Goal: Ask a question

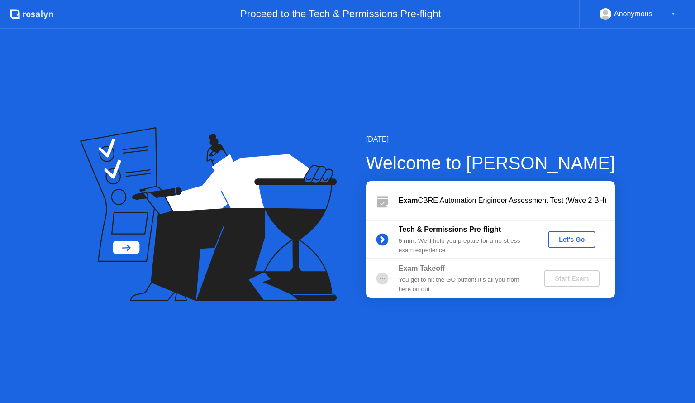
click at [635, 385] on div "[DATE] Welcome to [PERSON_NAME] Exam CBRE Automation Engineer Assessment Test (…" at bounding box center [347, 216] width 695 height 374
click at [373, 14] on div "Proceed to the Tech & Permissions Pre-flight" at bounding box center [316, 14] width 526 height 29
click at [672, 378] on icon "Open Intercom Messenger" at bounding box center [674, 383] width 10 height 12
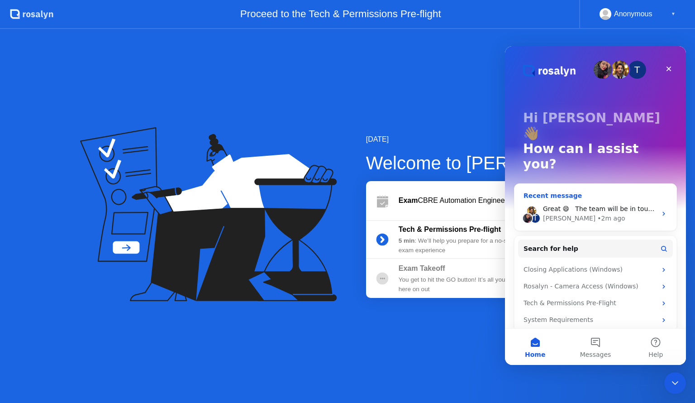
click at [582, 205] on span "Great 😄 The team will be in touch shortly." at bounding box center [611, 208] width 137 height 7
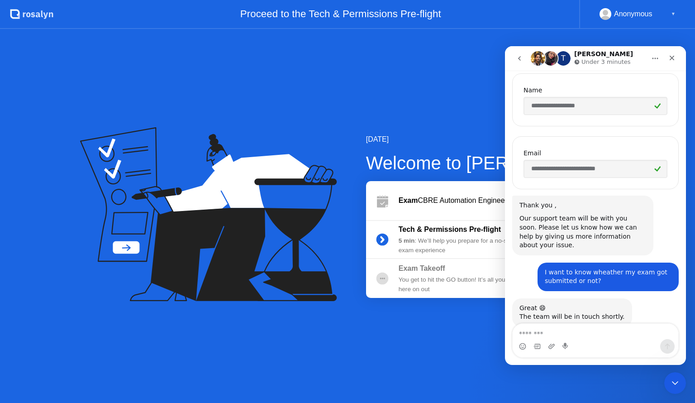
scroll to position [336, 0]
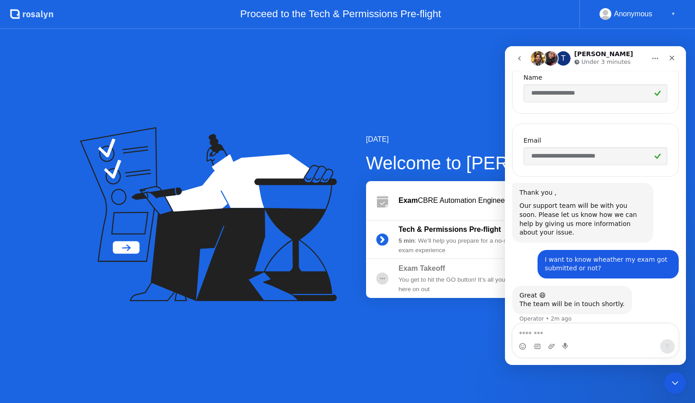
click at [519, 60] on icon "go back" at bounding box center [519, 58] width 3 height 5
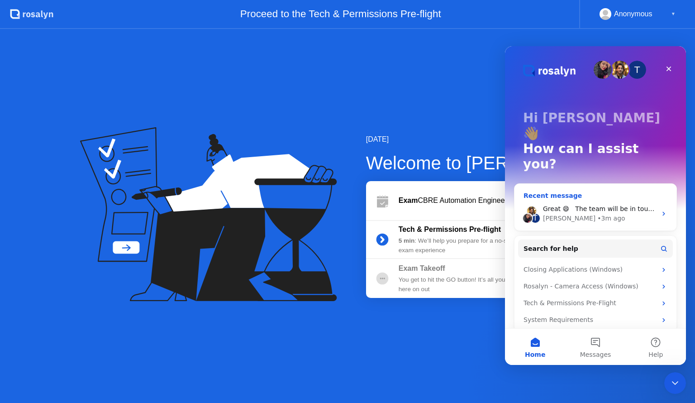
click at [597, 213] on div "[PERSON_NAME] • 3m ago" at bounding box center [600, 217] width 114 height 9
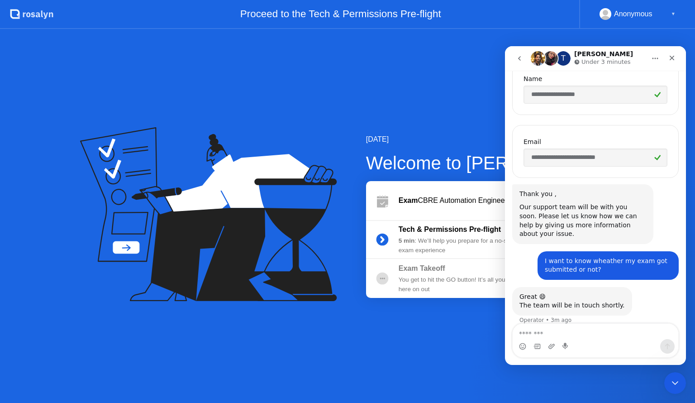
scroll to position [336, 0]
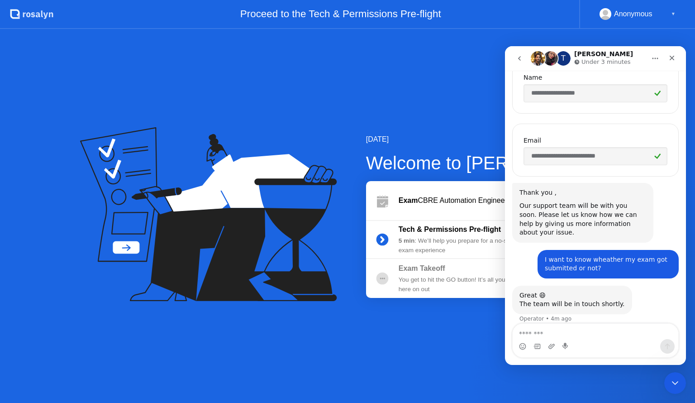
click at [443, 106] on div "[DATE] Welcome to [PERSON_NAME] Exam CBRE Automation Engineer Assessment Test (…" at bounding box center [347, 216] width 695 height 374
click at [670, 62] on div "Close" at bounding box center [671, 58] width 16 height 16
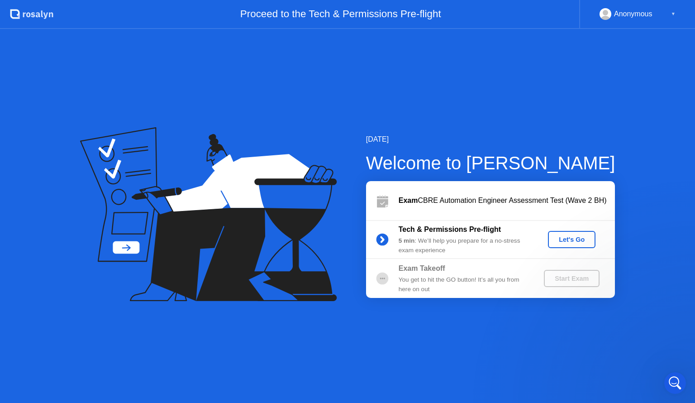
scroll to position [277, 0]
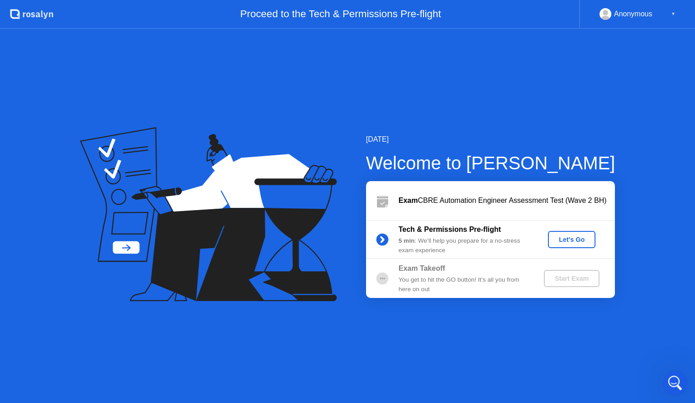
click at [676, 381] on icon "Open Intercom Messenger" at bounding box center [673, 381] width 15 height 15
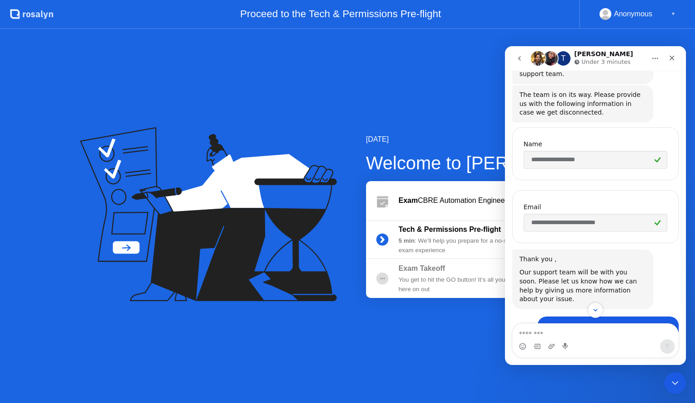
scroll to position [336, 0]
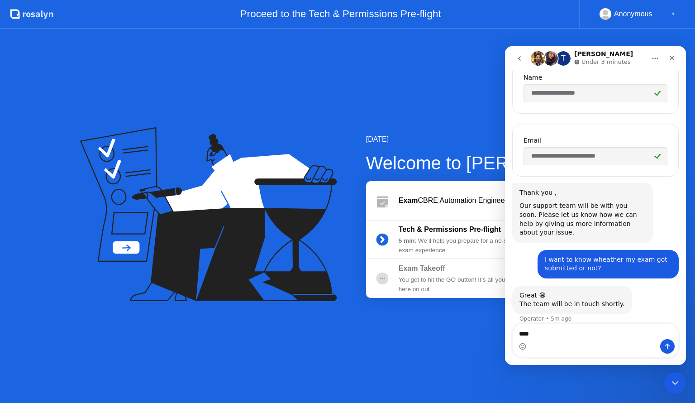
type textarea "*****"
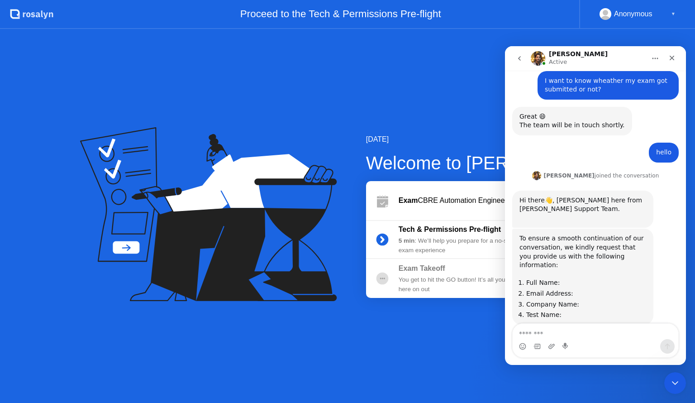
scroll to position [516, 0]
click at [529, 333] on textarea "Message…" at bounding box center [595, 330] width 166 height 15
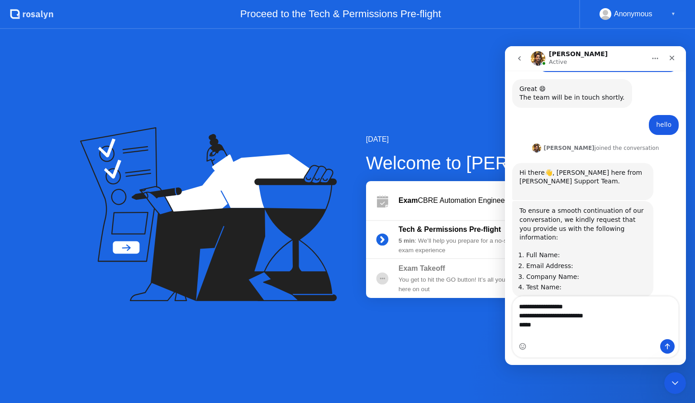
scroll to position [543, 0]
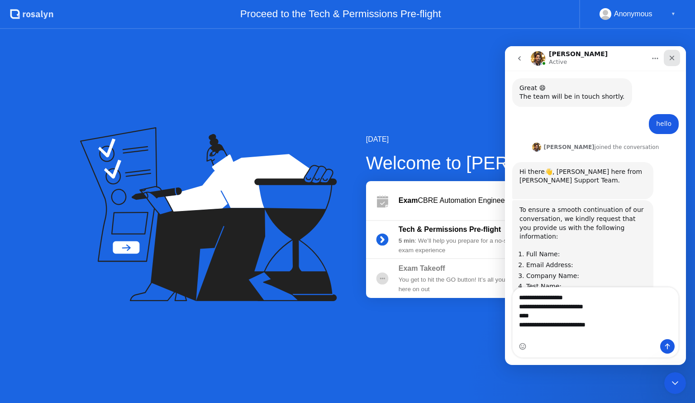
type textarea "**********"
click at [672, 57] on icon "Close" at bounding box center [671, 58] width 5 height 5
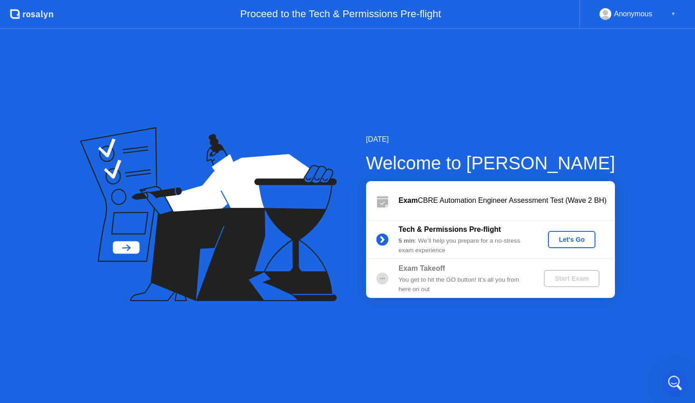
click at [678, 382] on icon "Open Intercom Messenger" at bounding box center [673, 381] width 15 height 15
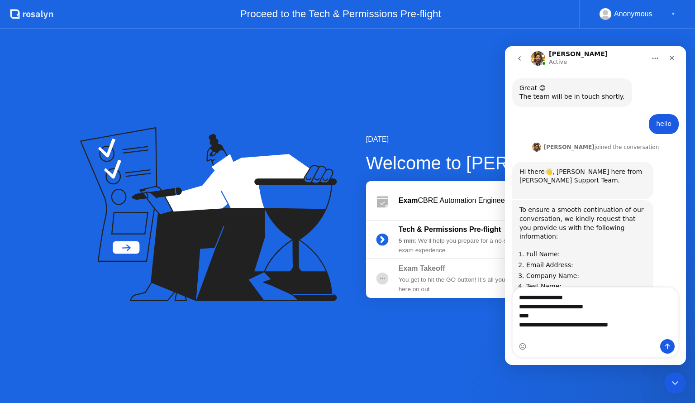
type textarea "**********"
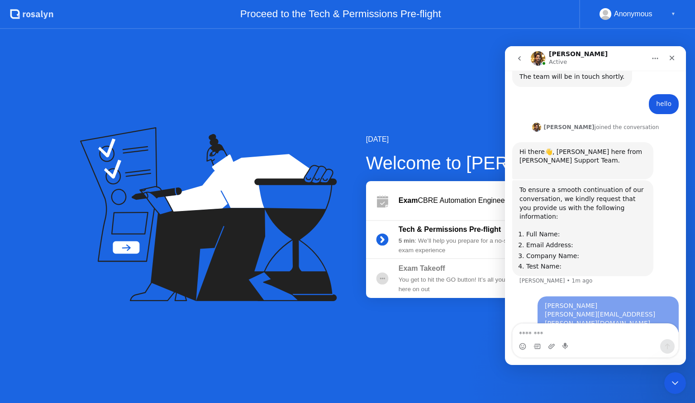
scroll to position [569, 0]
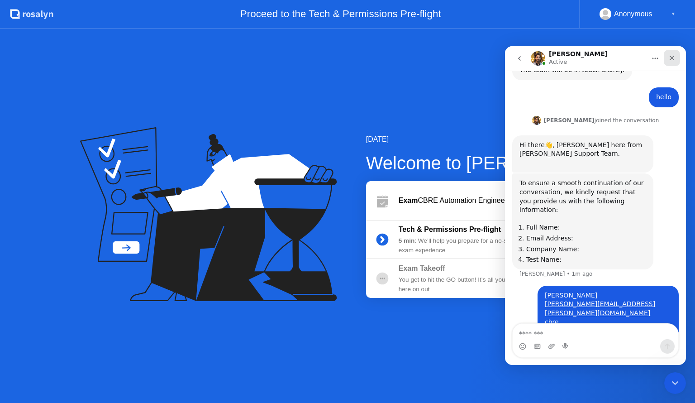
click at [672, 58] on icon "Close" at bounding box center [671, 57] width 7 height 7
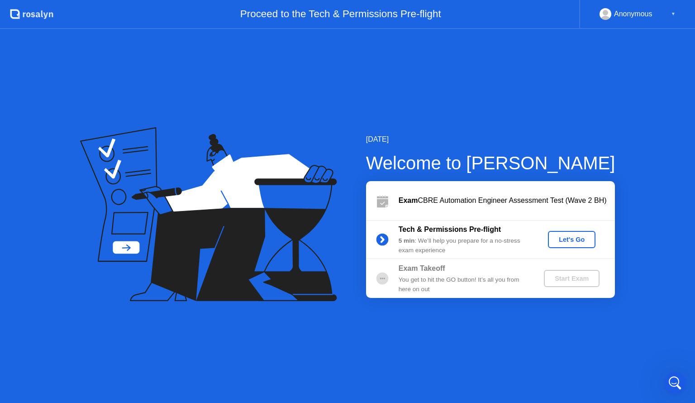
click at [630, 15] on div "Anonymous" at bounding box center [633, 14] width 38 height 12
click at [672, 374] on div "Open Intercom Messenger" at bounding box center [673, 381] width 30 height 30
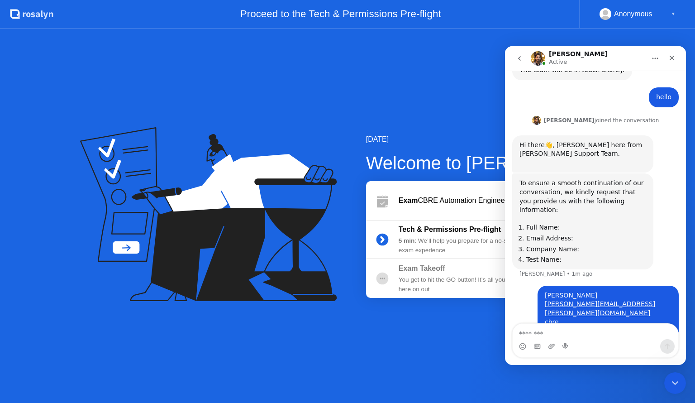
click at [657, 202] on div "To ensure a smooth continuation of our conversation, we kindly request that you…" at bounding box center [595, 229] width 166 height 112
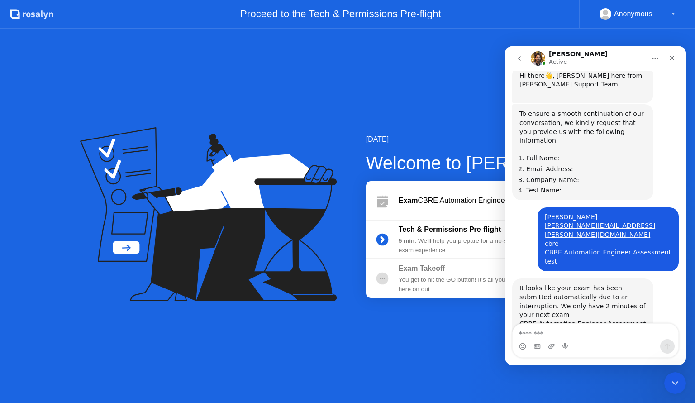
scroll to position [649, 0]
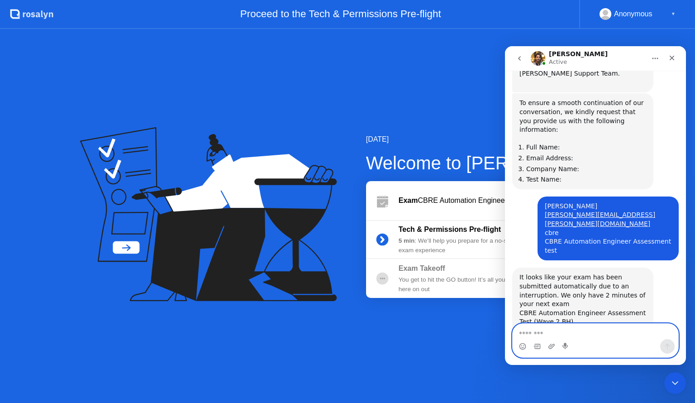
click at [548, 333] on textarea "Message…" at bounding box center [595, 330] width 166 height 15
type textarea "*"
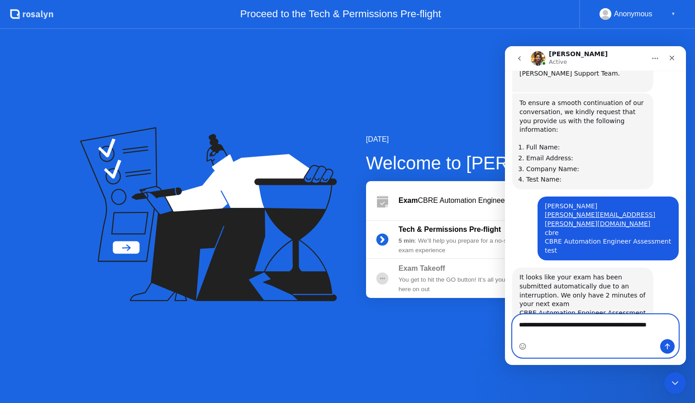
scroll to position [658, 0]
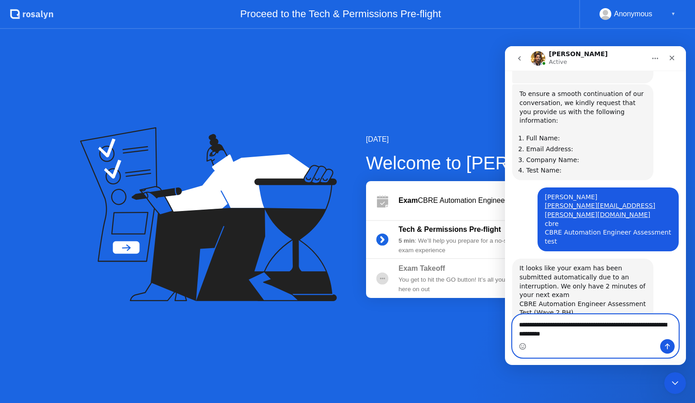
type textarea "**********"
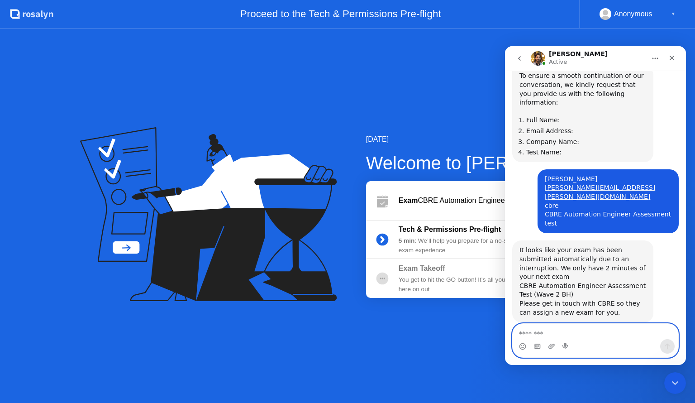
scroll to position [685, 0]
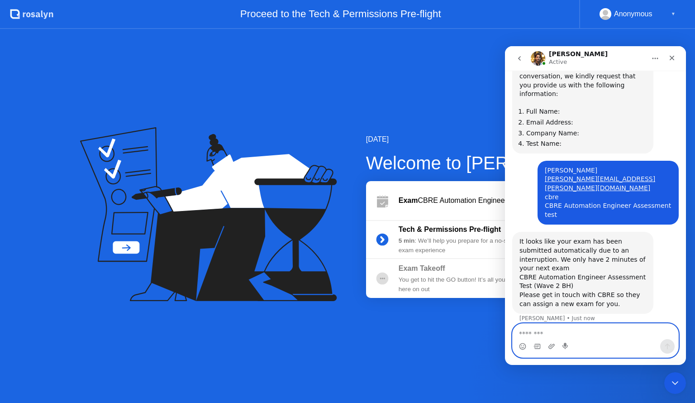
click at [532, 332] on textarea "Message…" at bounding box center [595, 330] width 166 height 15
type textarea "*"
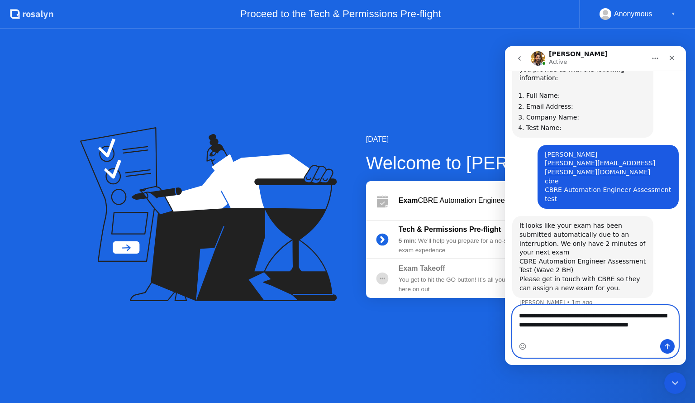
scroll to position [703, 0]
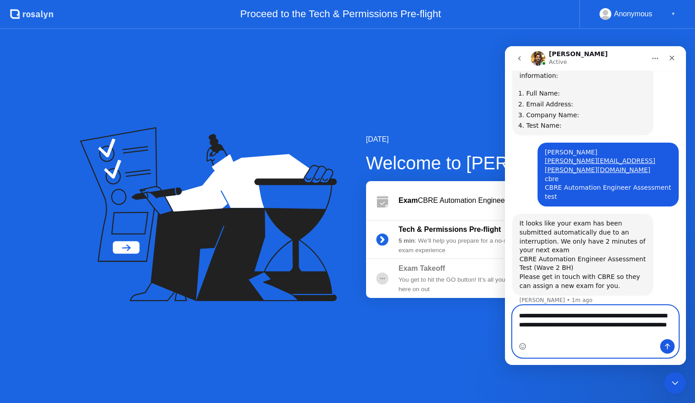
type textarea "**********"
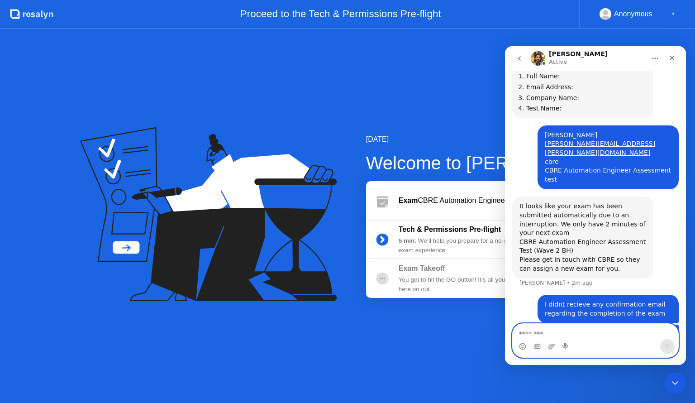
scroll to position [724, 0]
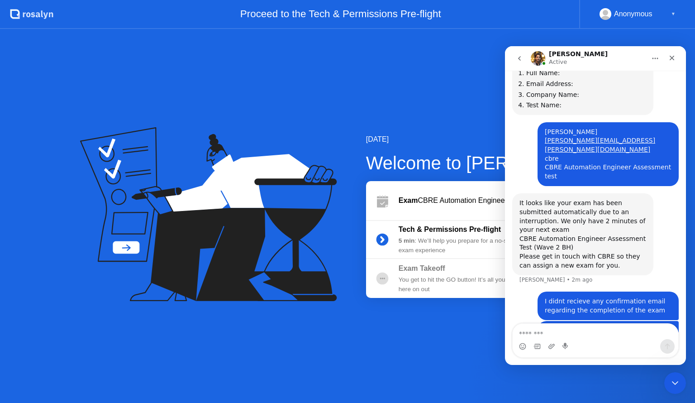
click at [460, 142] on div "[DATE]" at bounding box center [490, 139] width 249 height 11
click at [517, 291] on div "I didnt recieve any confirmation email regarding the completion of the exam [PE…" at bounding box center [595, 305] width 166 height 29
click at [673, 57] on icon "Close" at bounding box center [671, 57] width 7 height 7
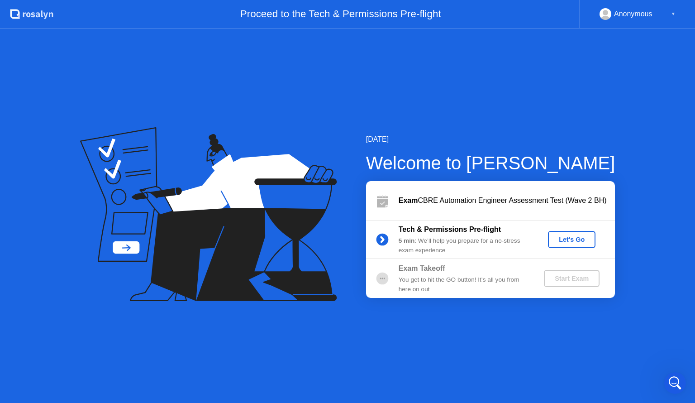
click at [588, 114] on div "[DATE] Welcome to [PERSON_NAME] Exam CBRE Automation Engineer Assessment Test (…" at bounding box center [347, 216] width 695 height 374
